Goal: Information Seeking & Learning: Learn about a topic

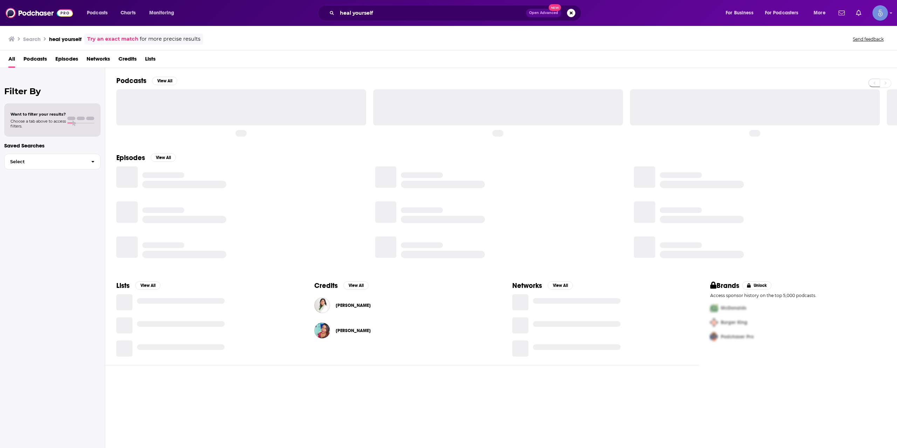
click at [462, 12] on input "heal yourself" at bounding box center [431, 12] width 189 height 11
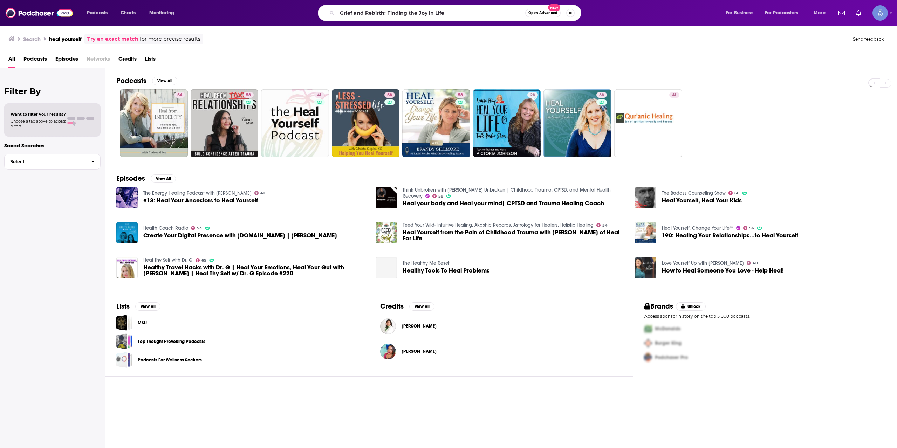
type input "Grief and Rebirth: Finding the Joy in Life"
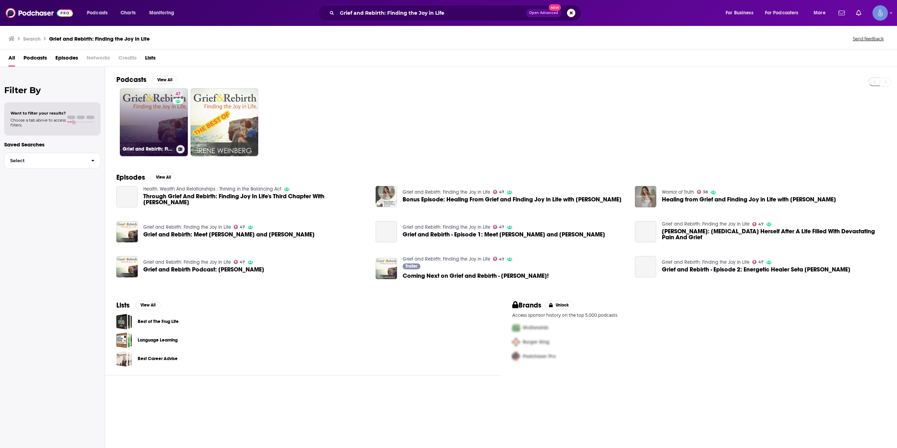
click at [165, 122] on link "47 Grief and Rebirth: Finding the Joy in Life" at bounding box center [154, 122] width 68 height 68
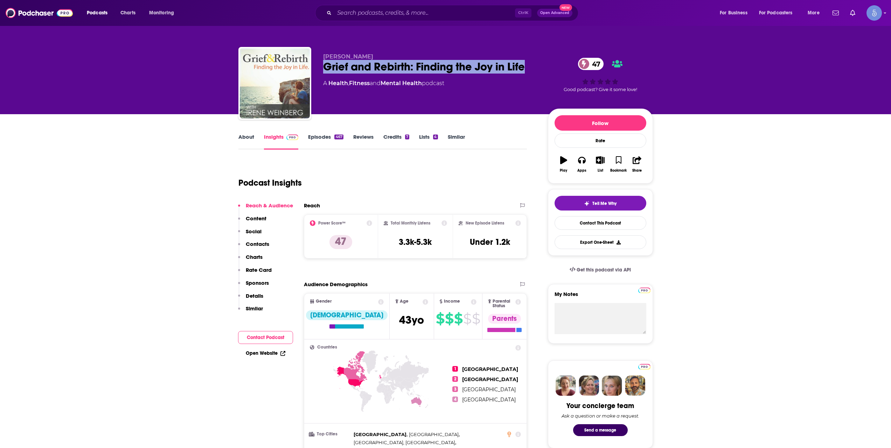
drag, startPoint x: 527, startPoint y: 64, endPoint x: 316, endPoint y: 66, distance: 211.6
click at [316, 66] on div "[PERSON_NAME] and Rebirth: Finding the Joy in Life 47 A Health , Fitness and Me…" at bounding box center [446, 85] width 415 height 76
copy h2 "Grief and Rebirth: Finding the Joy in Life"
click at [259, 147] on div "About" at bounding box center [252, 141] width 26 height 16
click at [253, 142] on link "About" at bounding box center [247, 141] width 16 height 16
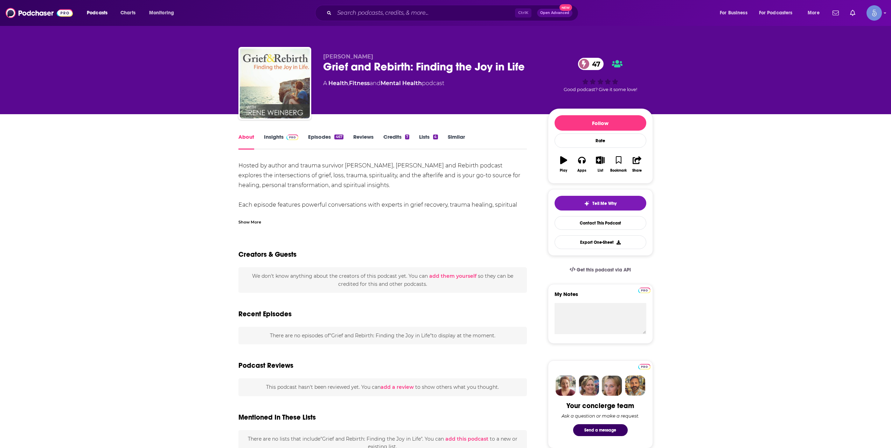
click at [260, 223] on div "Show More" at bounding box center [250, 221] width 23 height 7
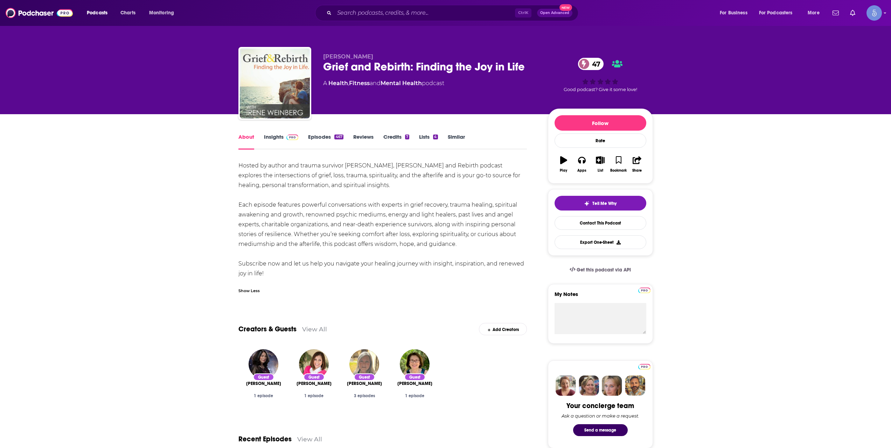
drag, startPoint x: 281, startPoint y: 276, endPoint x: 245, endPoint y: 173, distance: 109.2
click at [245, 173] on div "Hosted by author and trauma survivor [PERSON_NAME], [PERSON_NAME] and Rebirth p…" at bounding box center [383, 220] width 289 height 118
click at [309, 226] on div "Hosted by author and trauma survivor [PERSON_NAME], [PERSON_NAME] and Rebirth p…" at bounding box center [383, 220] width 289 height 118
drag, startPoint x: 448, startPoint y: 246, endPoint x: 237, endPoint y: 163, distance: 226.8
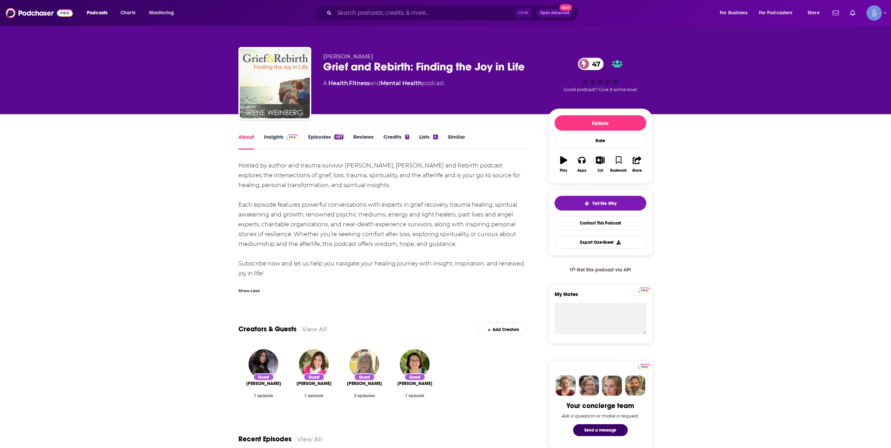
copy div "Hosted by author and trauma survivor [PERSON_NAME], [PERSON_NAME] and Rebirth p…"
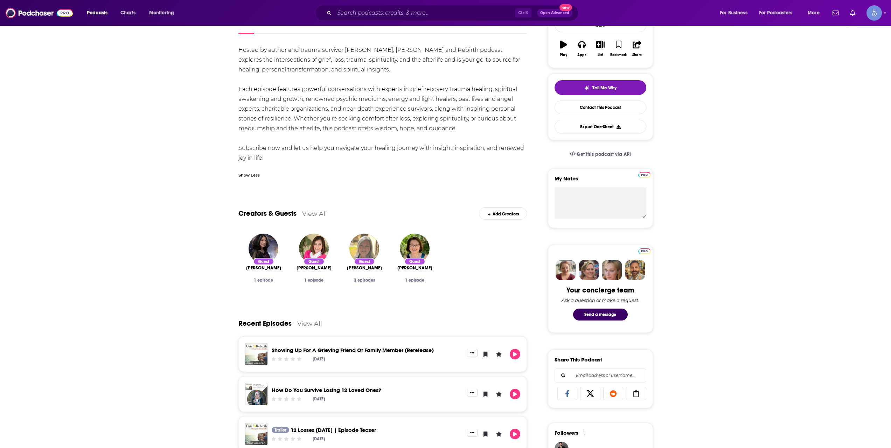
scroll to position [33, 0]
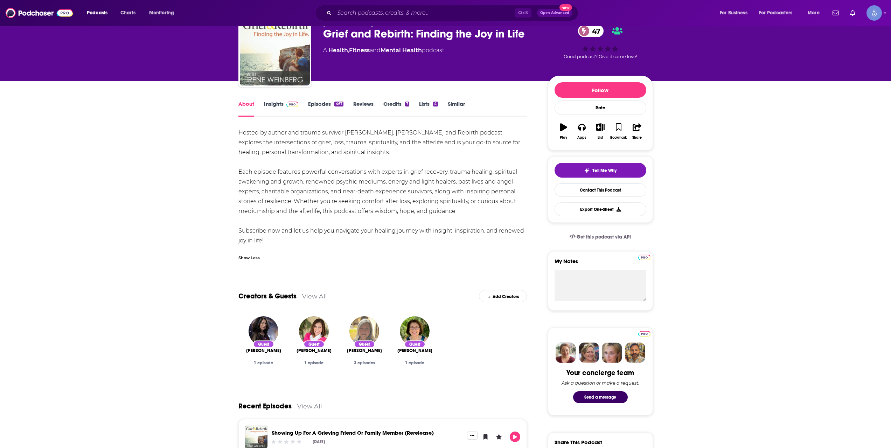
click at [279, 104] on link "Insights" at bounding box center [281, 109] width 35 height 16
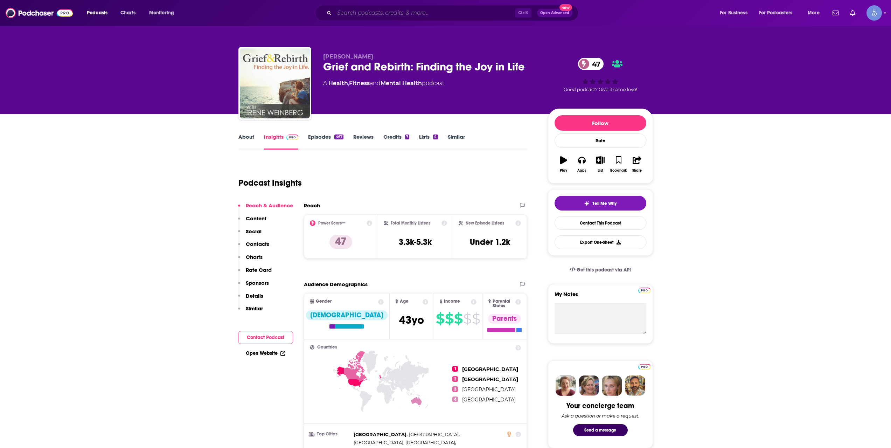
click at [379, 16] on input "Search podcasts, credits, & more..." at bounding box center [425, 12] width 181 height 11
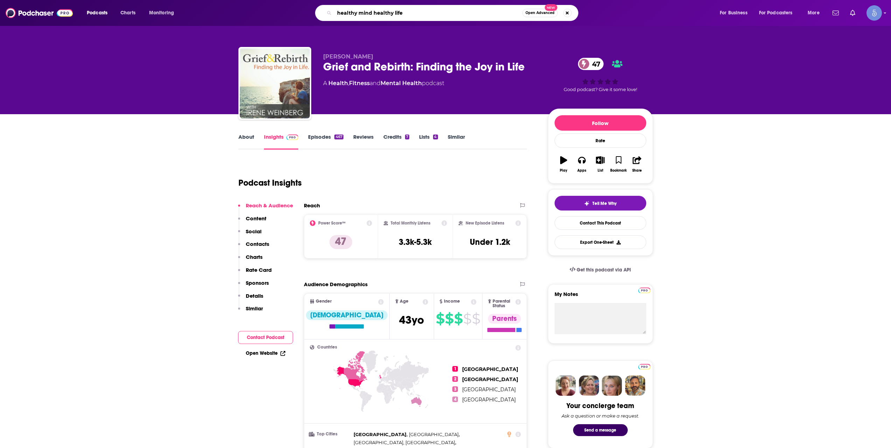
type input "healthy mind healthy lifer"
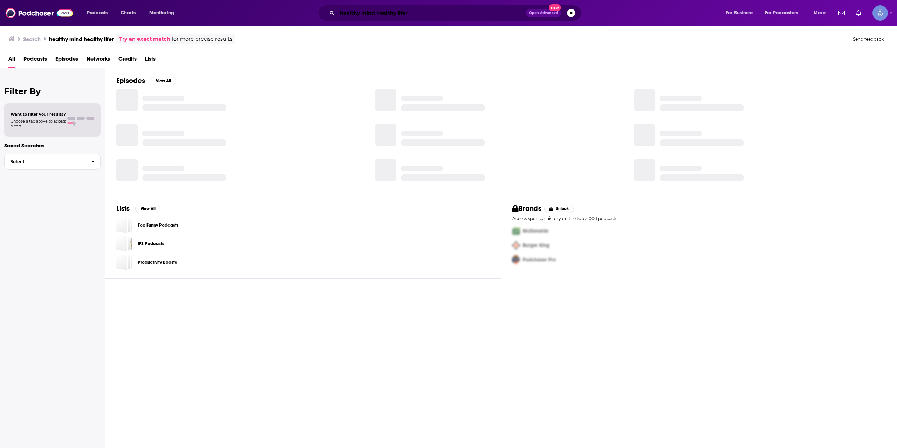
click at [443, 14] on input "healthy mind healthy lifer" at bounding box center [431, 12] width 189 height 11
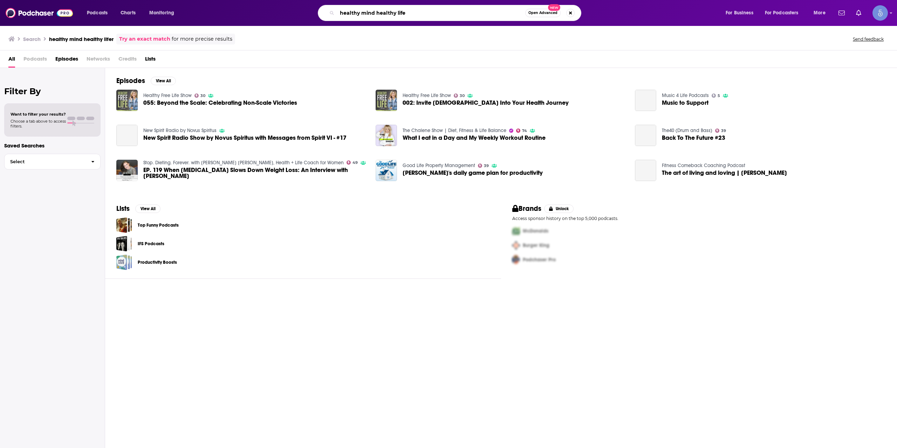
type input "healthy mind healthy life"
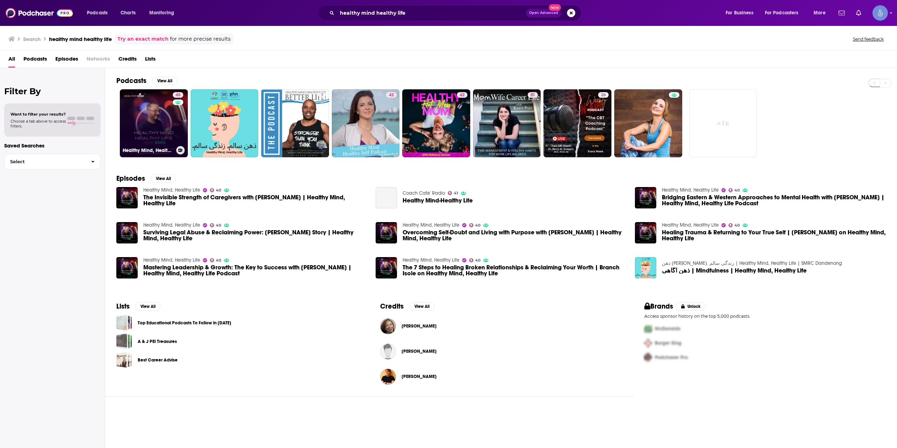
click at [156, 123] on link "40 Healthy Mind, Healthy Life" at bounding box center [154, 123] width 68 height 68
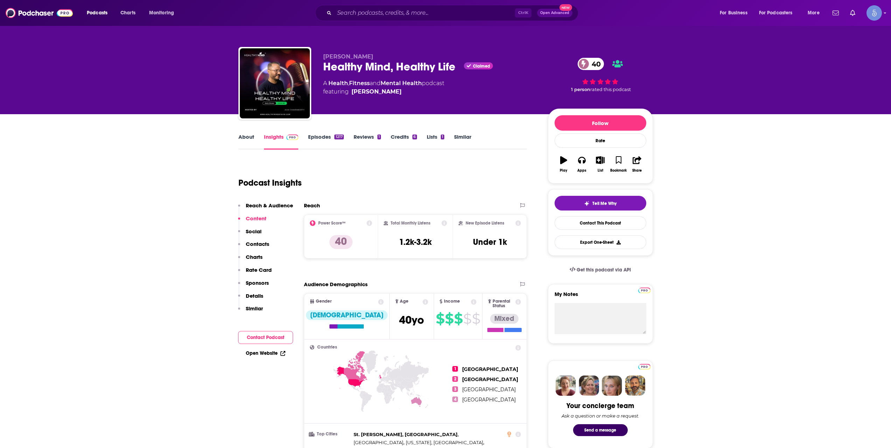
click at [442, 167] on div "Podcast Insights" at bounding box center [380, 179] width 283 height 36
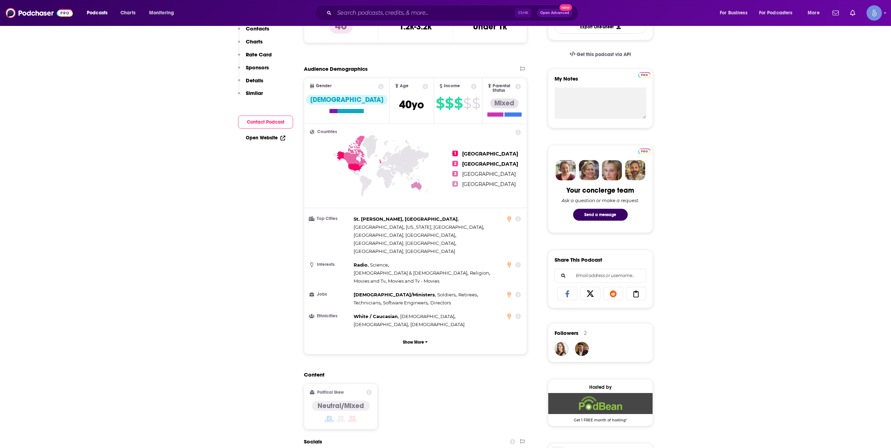
scroll to position [350, 0]
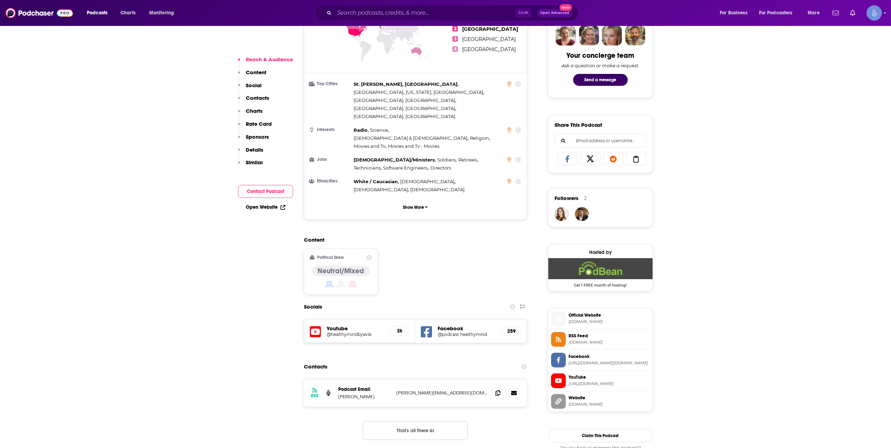
click at [331, 319] on div "Youtube @healthymindbyavik 2k" at bounding box center [359, 330] width 111 height 23
click at [333, 332] on h5 "@healthymindbyavik" at bounding box center [356, 334] width 58 height 5
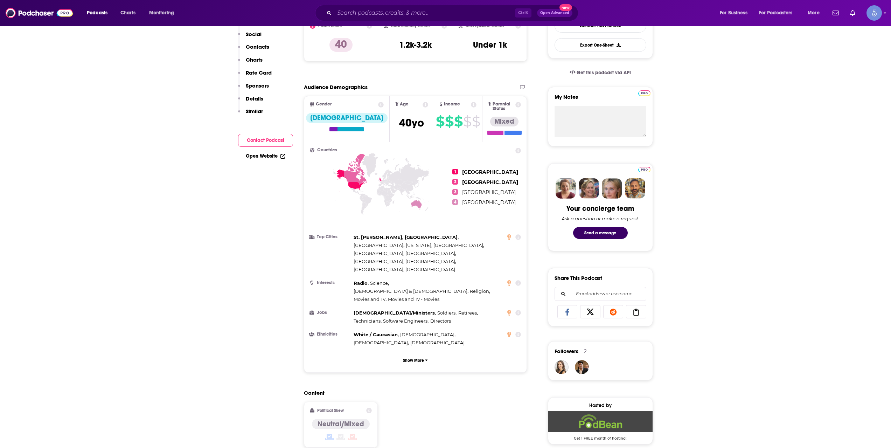
scroll to position [234, 0]
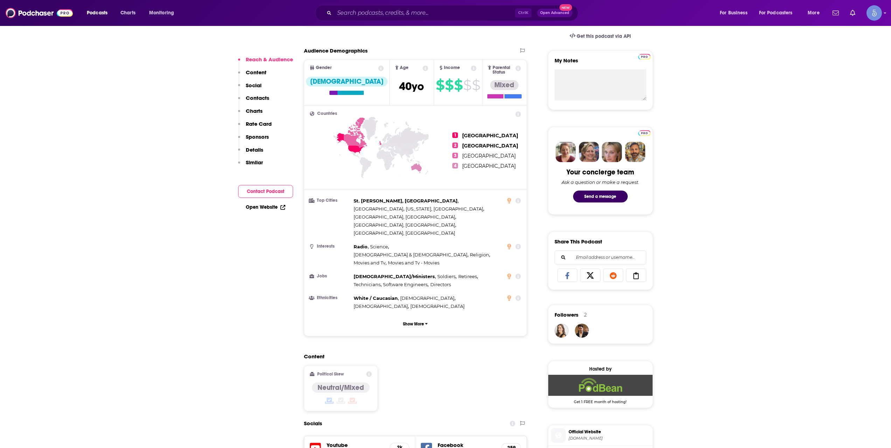
click at [345, 448] on h5 "@healthymindbyavik" at bounding box center [356, 450] width 58 height 5
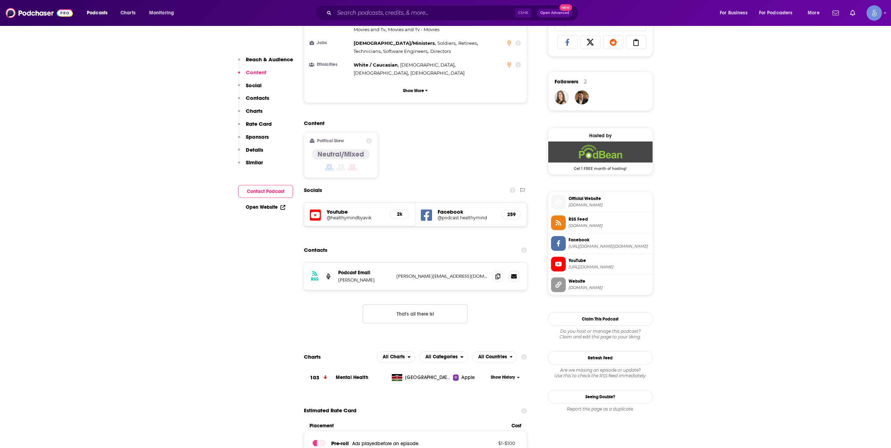
scroll to position [0, 0]
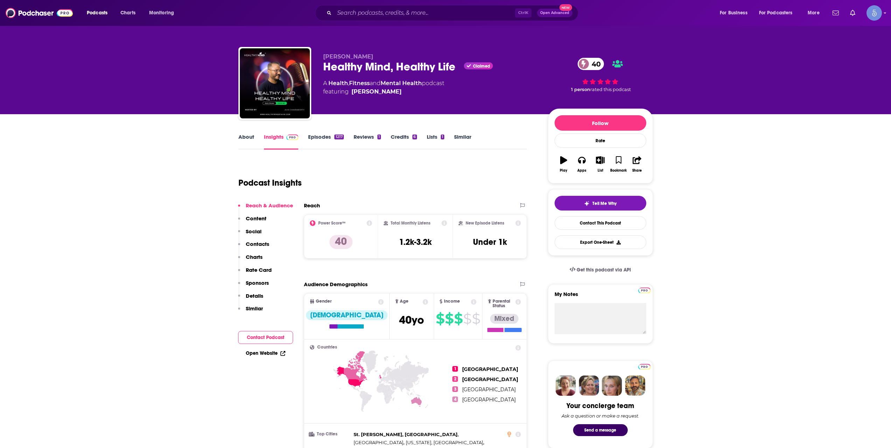
drag, startPoint x: 363, startPoint y: 58, endPoint x: 317, endPoint y: 57, distance: 46.2
click at [317, 57] on div "[PERSON_NAME] Healthy Mind, Healthy Life Claimed 40 A Health , Fitness and Ment…" at bounding box center [446, 85] width 415 height 76
copy span "[PERSON_NAME]"
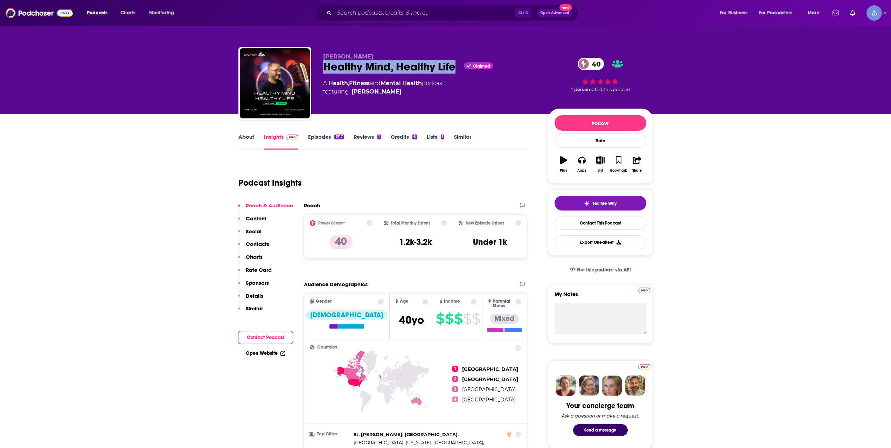
drag, startPoint x: 458, startPoint y: 68, endPoint x: 317, endPoint y: 66, distance: 140.8
click at [317, 66] on div "[PERSON_NAME] Healthy Mind, Healthy Life Claimed 40 A Health , Fitness and Ment…" at bounding box center [446, 85] width 415 height 76
copy h2 "Healthy Mind, Healthy Life"
click at [253, 147] on link "About" at bounding box center [247, 141] width 16 height 16
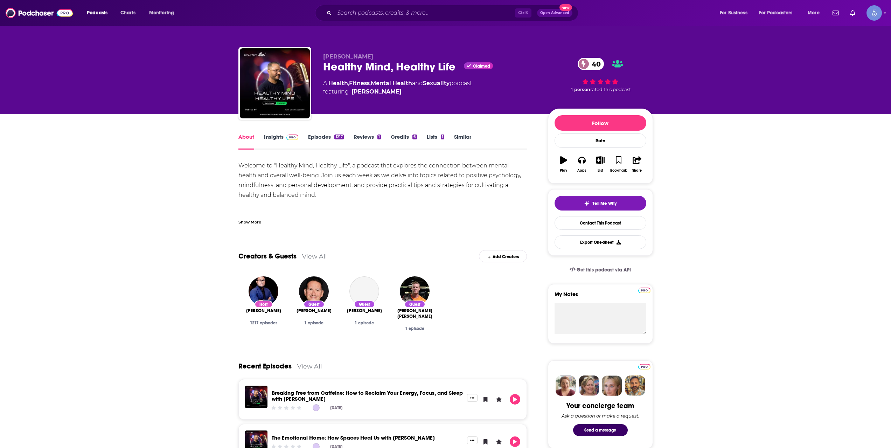
click at [248, 222] on div "Show More" at bounding box center [250, 221] width 23 height 7
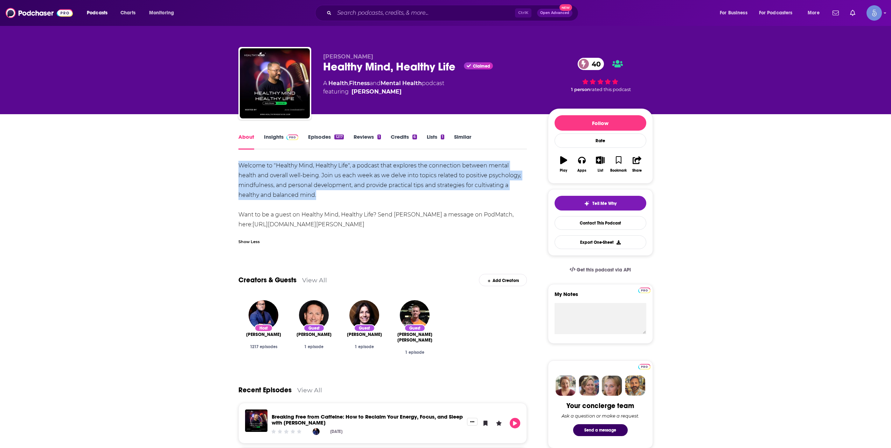
drag, startPoint x: 327, startPoint y: 195, endPoint x: 237, endPoint y: 166, distance: 93.8
copy div "Welcome to "Healthy Mind, Healthy Life", a podcast that explores the connection…"
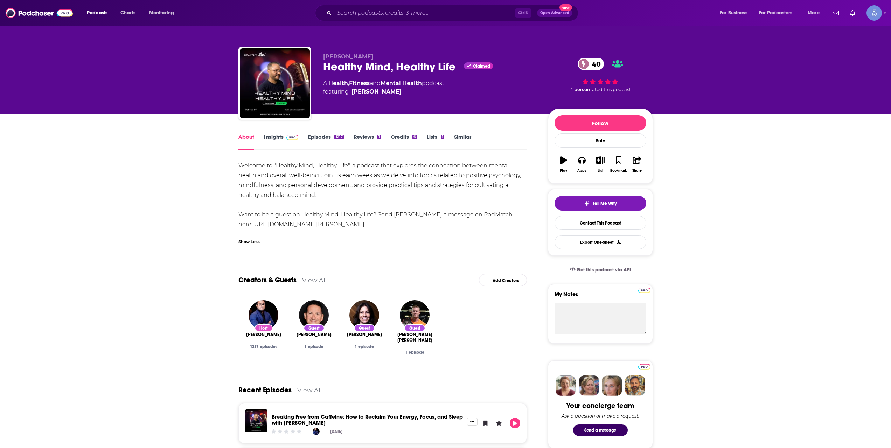
click at [451, 26] on div "Podcasts Charts Monitoring Ctrl K Open Advanced New For Business For Podcasters…" at bounding box center [445, 13] width 891 height 26
click at [450, 21] on div "Ctrl K Open Advanced New" at bounding box center [446, 13] width 263 height 16
click at [450, 20] on div "Ctrl K Open Advanced New" at bounding box center [446, 13] width 263 height 16
click at [448, 14] on input "Search podcasts, credits, & more..." at bounding box center [425, 12] width 181 height 11
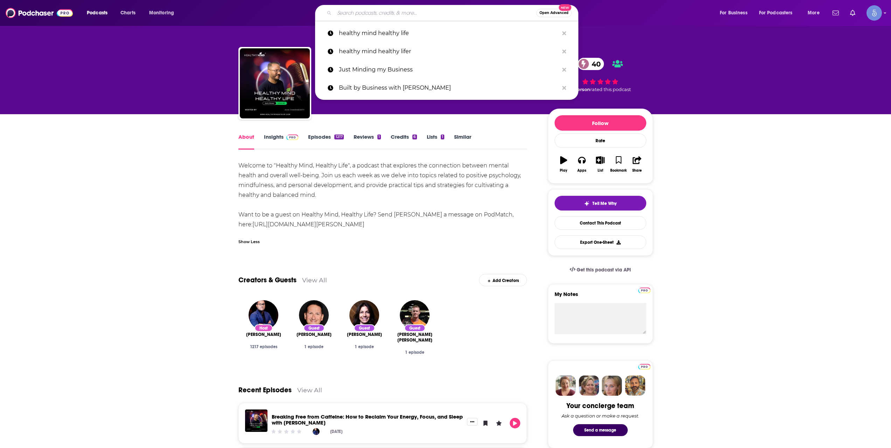
paste input "Aging with Purpose and Passion"
type input "Aging with Purpose and Passion"
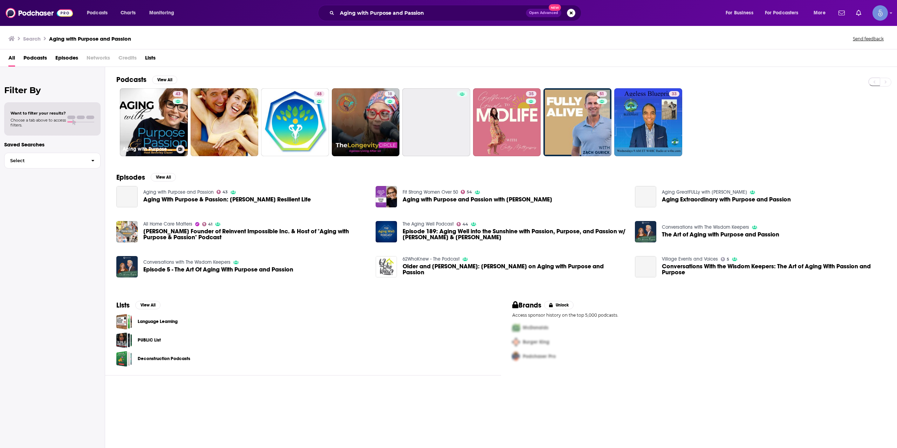
click at [177, 119] on div "43" at bounding box center [179, 118] width 12 height 54
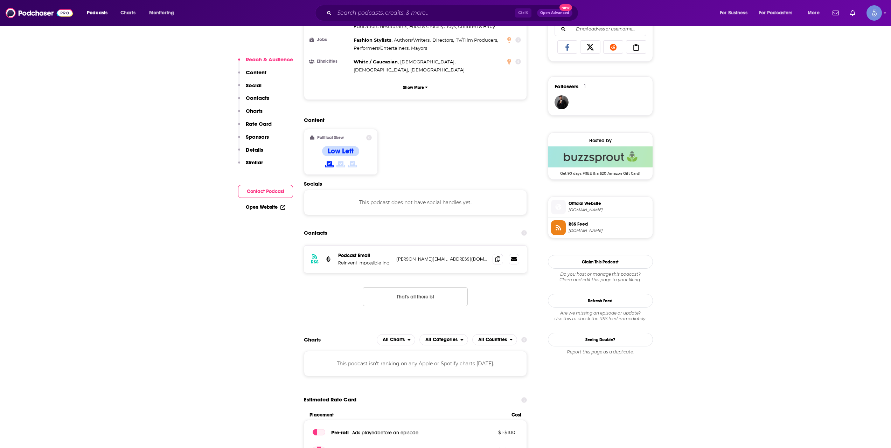
scroll to position [467, 0]
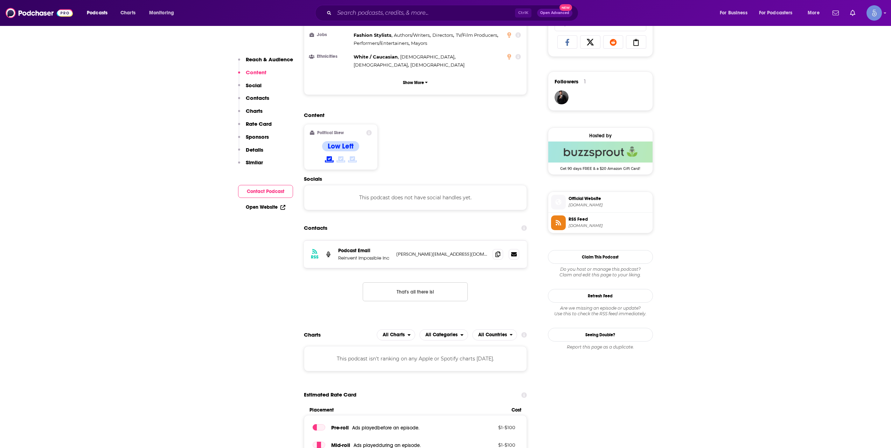
click at [602, 205] on span "[DOMAIN_NAME]" at bounding box center [609, 204] width 81 height 5
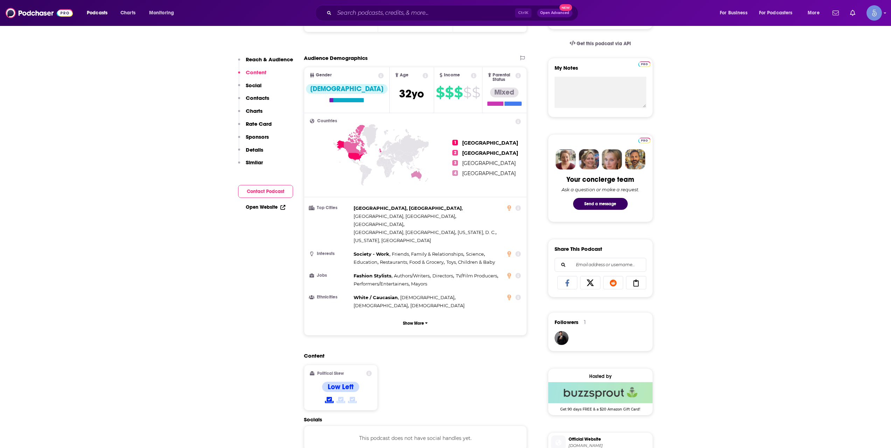
scroll to position [0, 0]
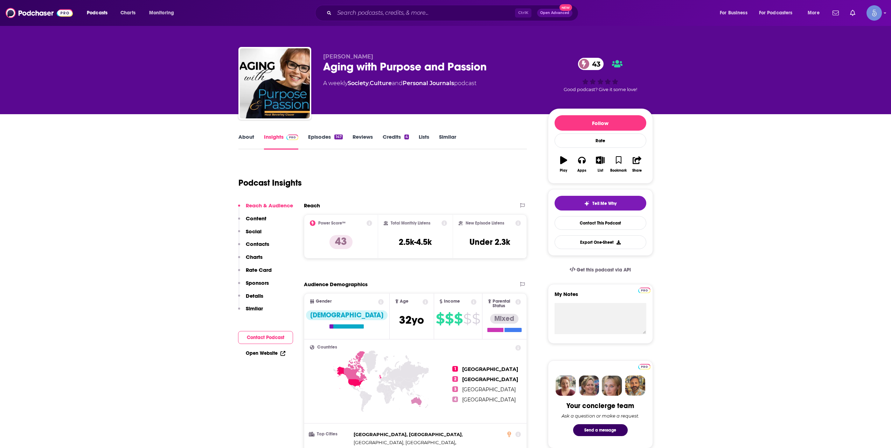
click at [318, 135] on link "Episodes 147" at bounding box center [325, 141] width 34 height 16
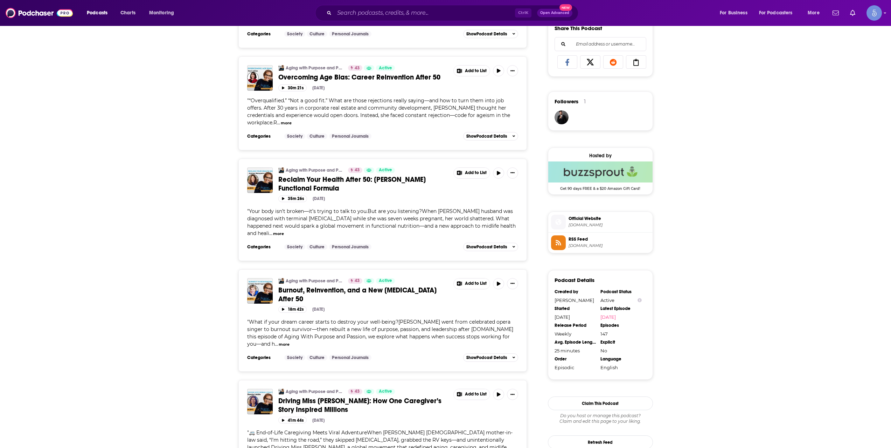
scroll to position [467, 0]
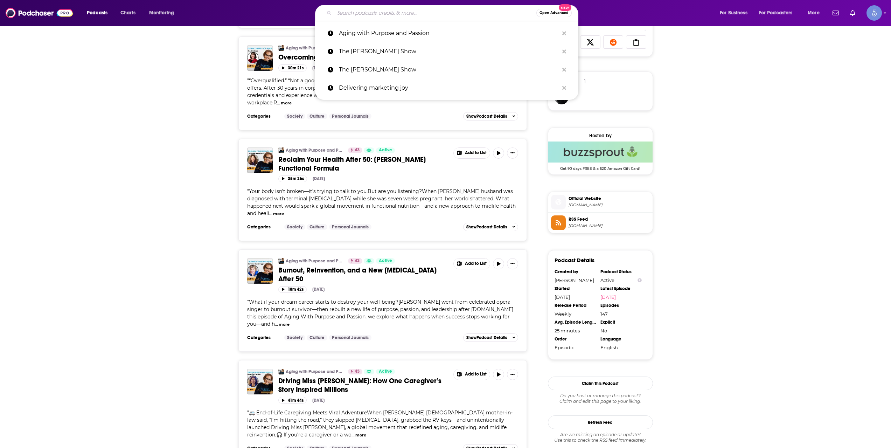
click at [381, 8] on input "Search podcasts, credits, & more..." at bounding box center [436, 12] width 202 height 11
paste input "Your Working Life Podcast"
type input "Your Working Life Podcast"
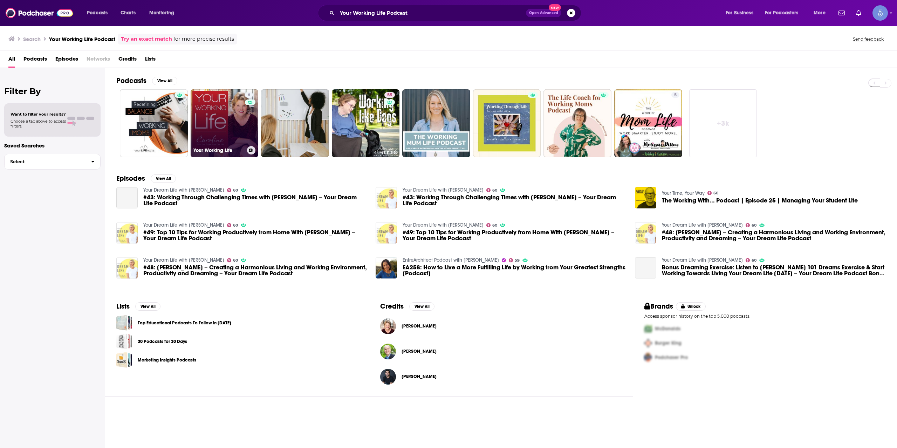
click at [224, 112] on link "6 Your Working Life" at bounding box center [225, 123] width 68 height 68
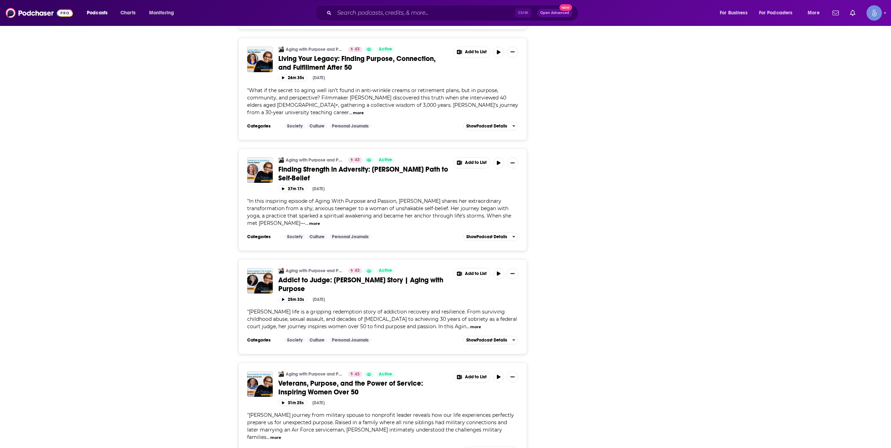
scroll to position [2484, 0]
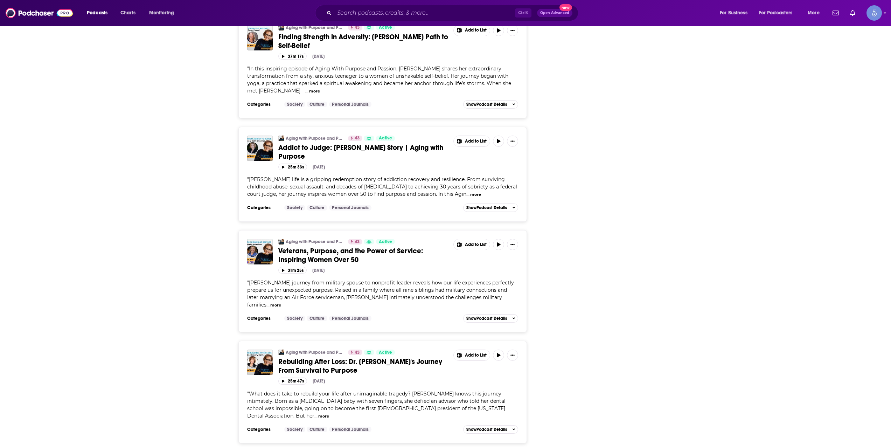
scroll to position [2834, 0]
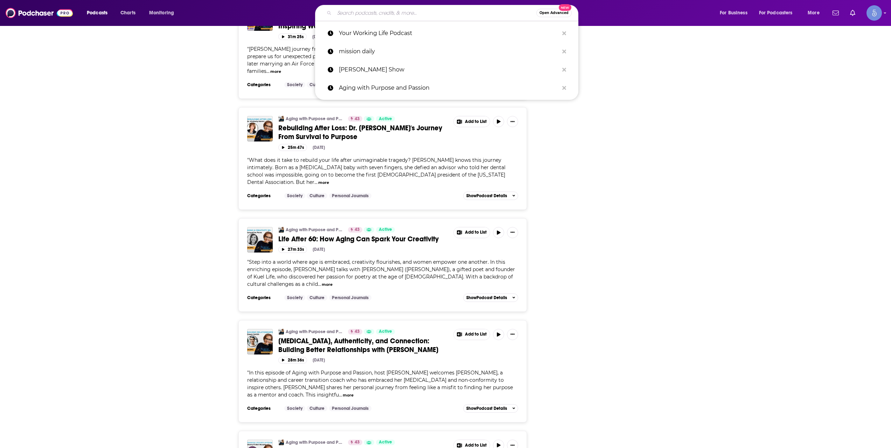
click at [426, 18] on input "Search podcasts, credits, & more..." at bounding box center [436, 12] width 202 height 11
paste input "Rhythms for Life"
type input "Rhythms for Life"
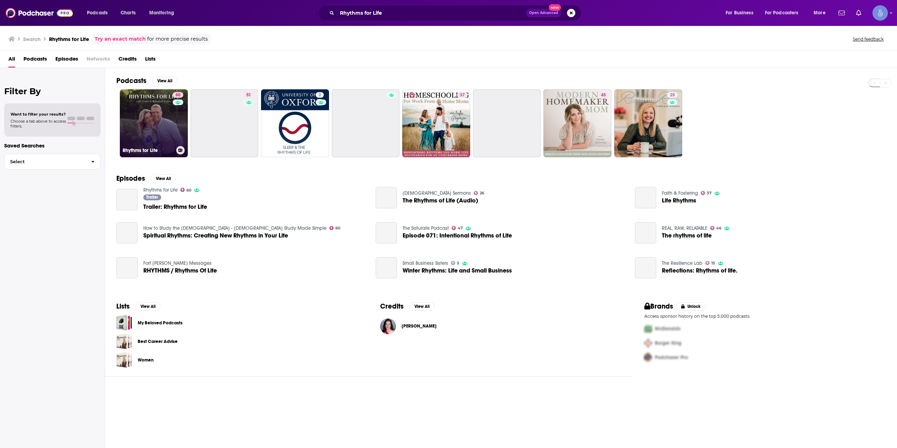
click at [146, 148] on h3 "Rhythms for Life" at bounding box center [148, 150] width 51 height 6
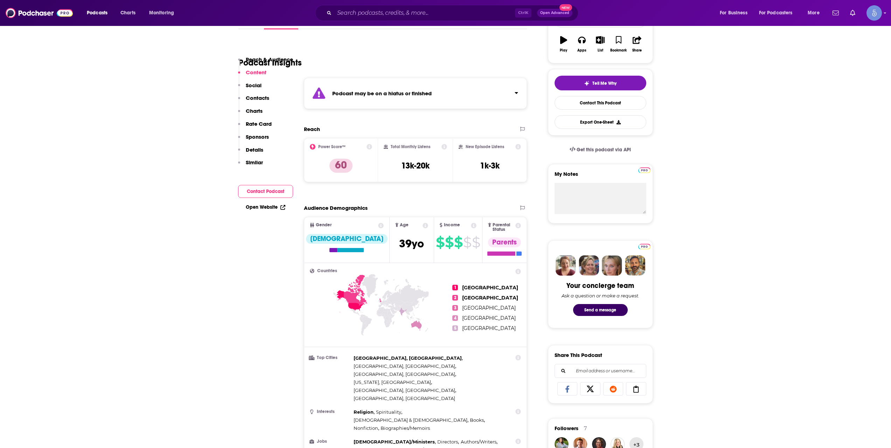
scroll to position [117, 0]
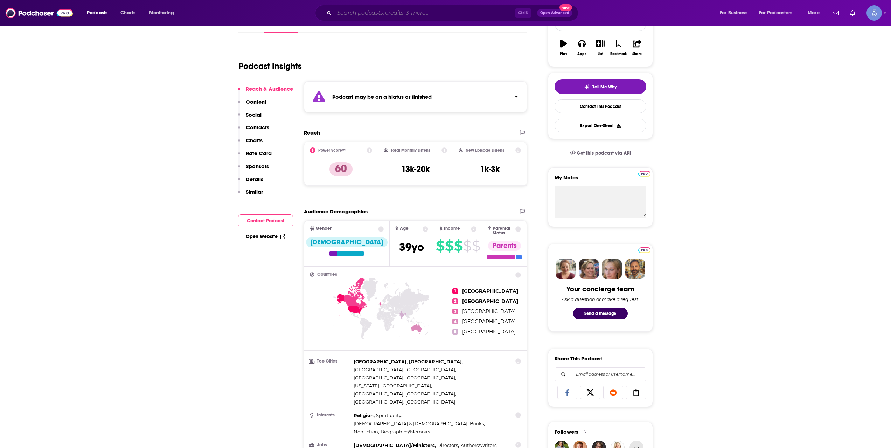
click at [429, 15] on input "Search podcasts, credits, & more..." at bounding box center [425, 12] width 181 height 11
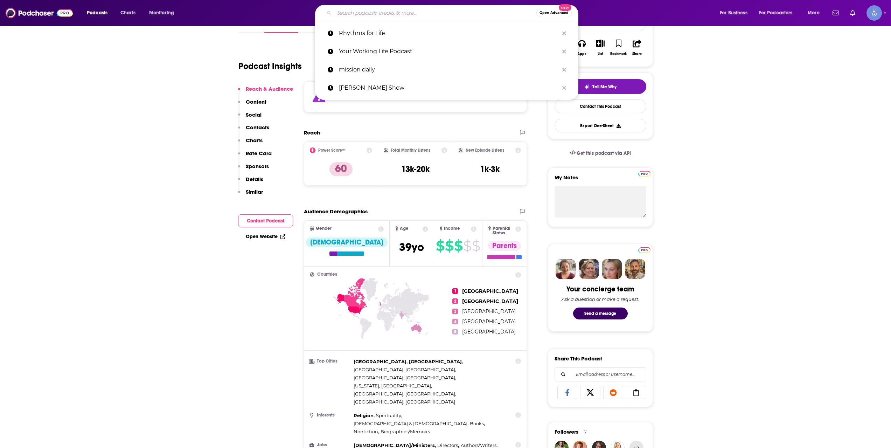
paste input "Cosmic Brilliance"
type input "Cosmic Brilliance"
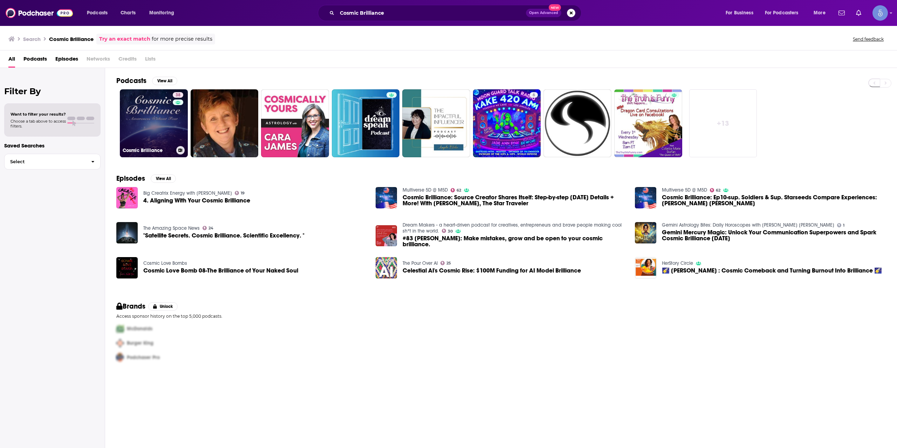
click at [157, 115] on link "38 Cosmic Brilliance" at bounding box center [154, 123] width 68 height 68
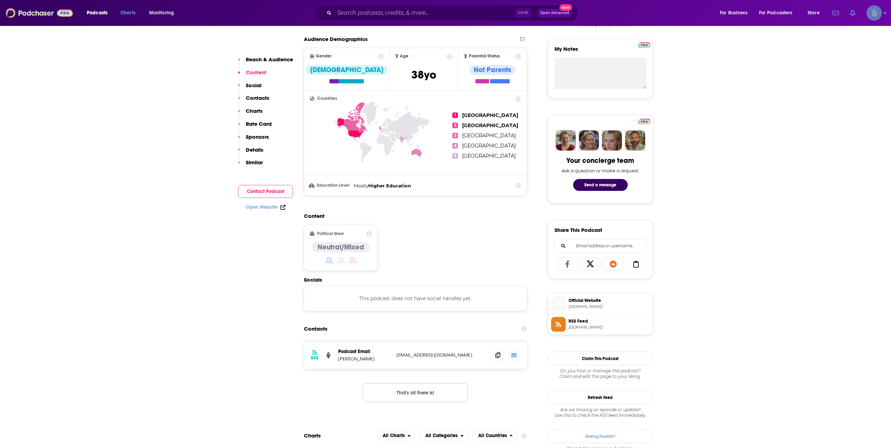
scroll to position [350, 0]
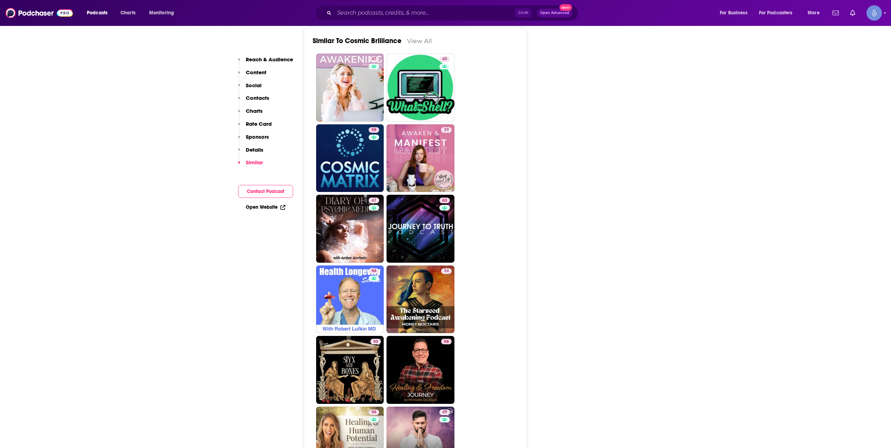
scroll to position [1051, 0]
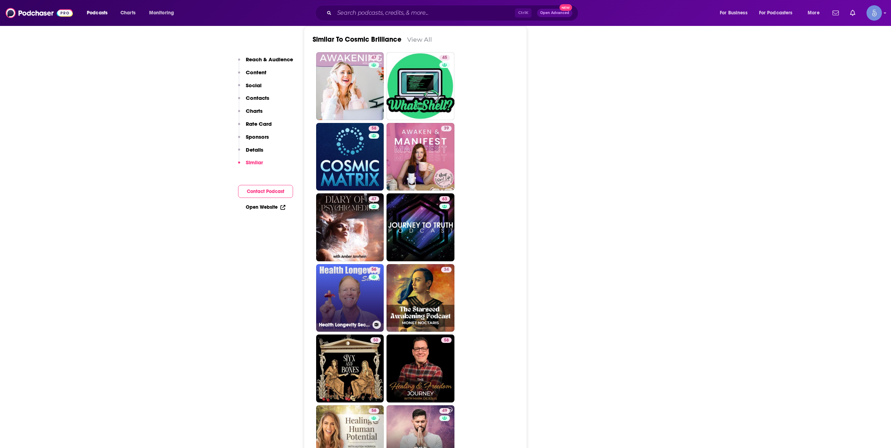
click at [355, 307] on link "56 Health Longevity Secrets" at bounding box center [350, 298] width 68 height 68
type input "[URL][DOMAIN_NAME]"
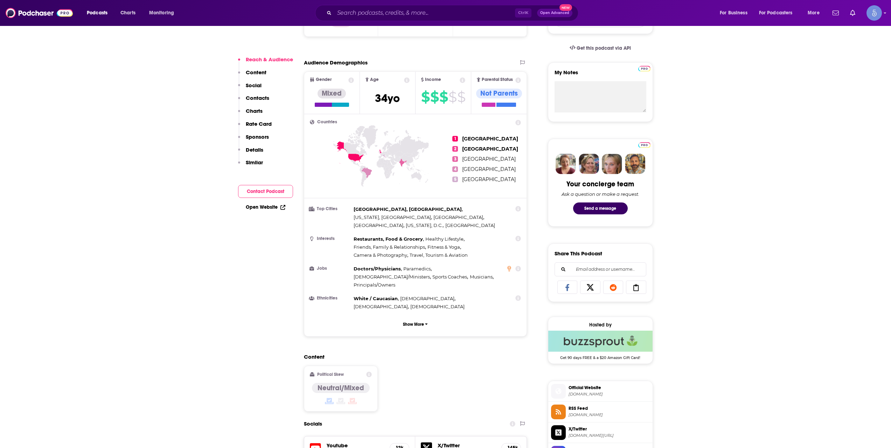
scroll to position [350, 0]
